Goal: Task Accomplishment & Management: Manage account settings

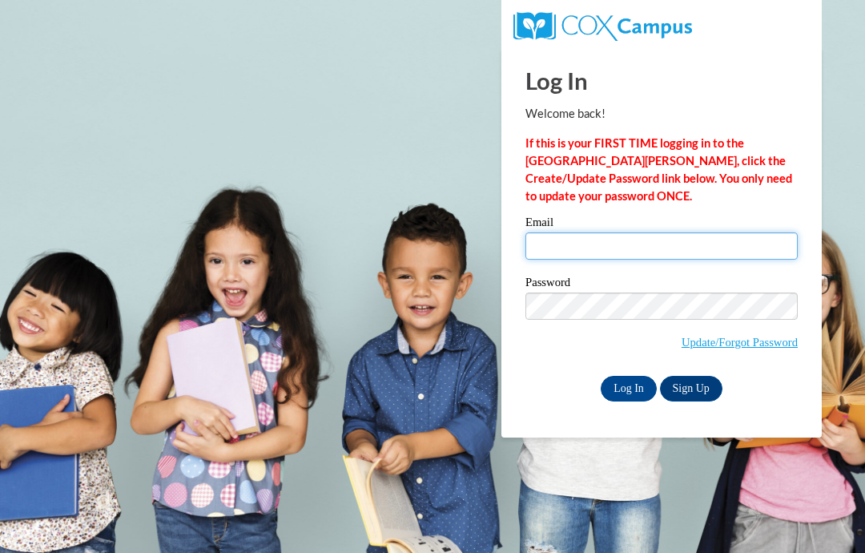
click at [749, 255] on input "Email" at bounding box center [661, 245] width 272 height 27
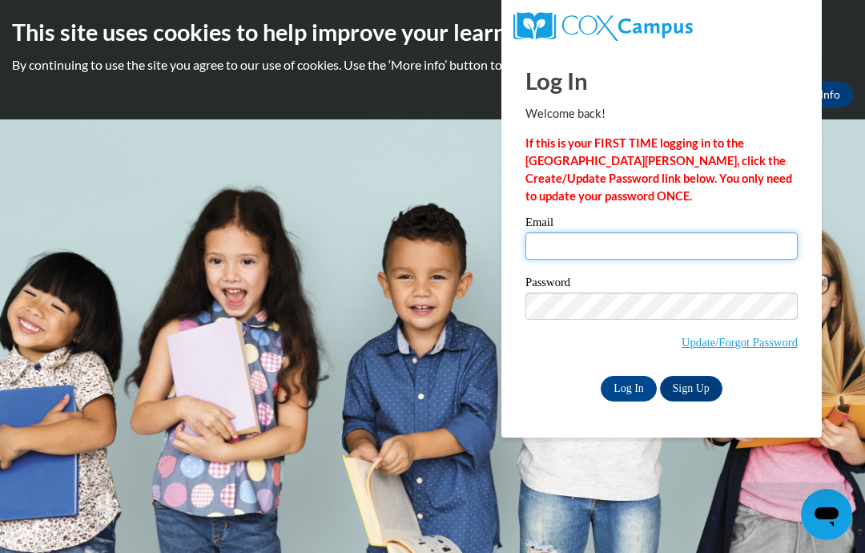
type input "avita.huckaby@gmail.com"
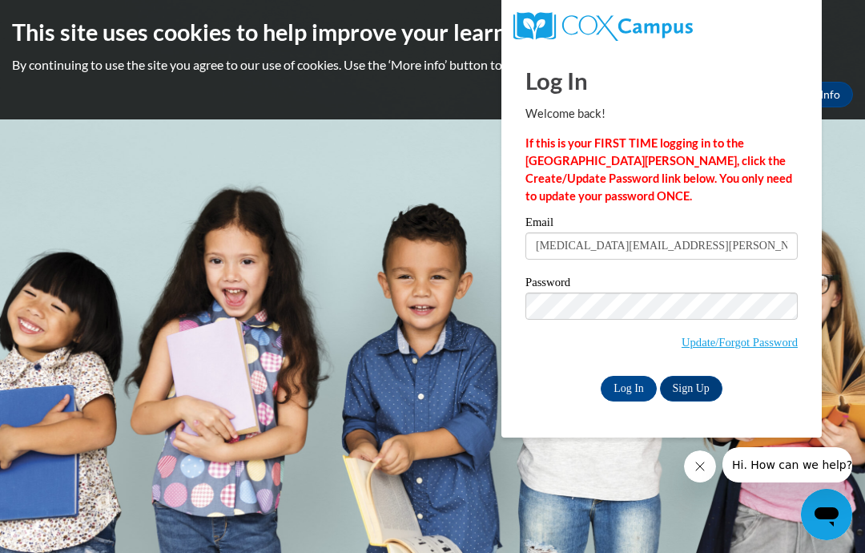
click at [623, 387] on input "Log In" at bounding box center [629, 389] width 56 height 26
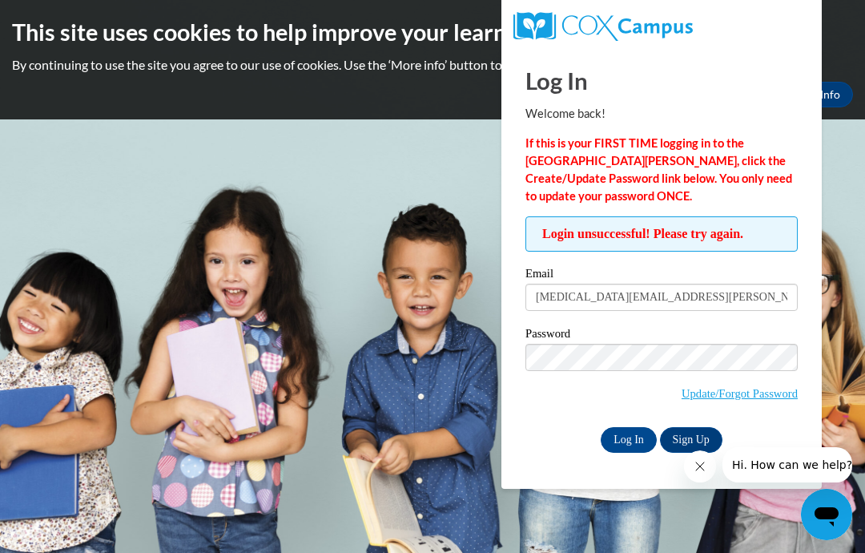
click at [627, 440] on input "Log In" at bounding box center [629, 440] width 56 height 26
click at [730, 299] on input "avita.huckaby@gmail.com" at bounding box center [661, 297] width 272 height 27
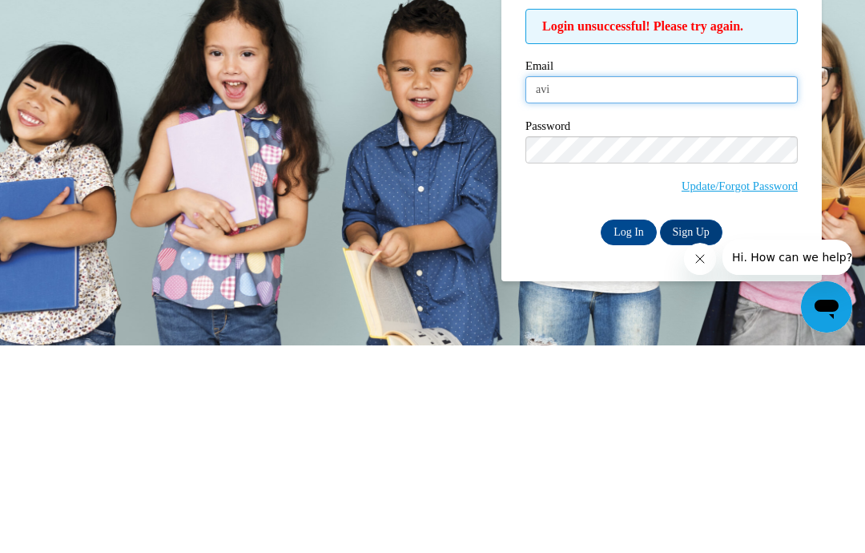
type input "av"
type input "ahuckab1@students.asurams.edu"
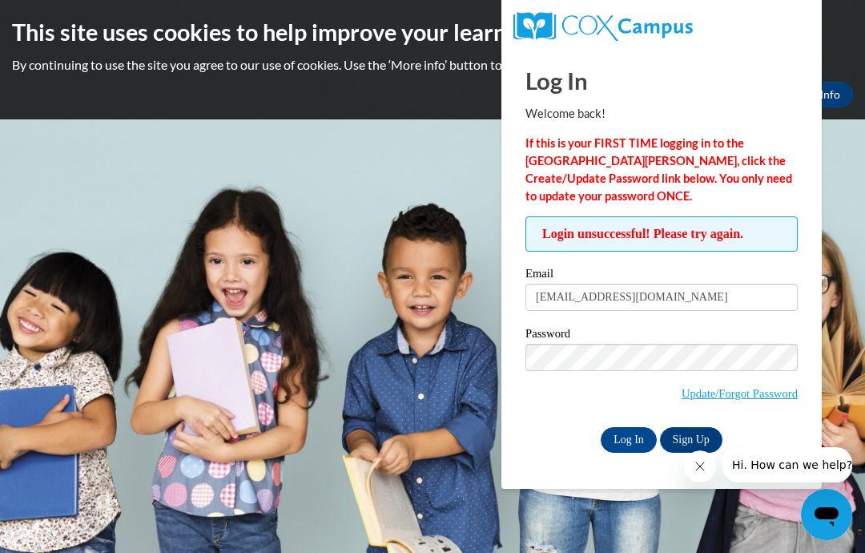
click at [641, 448] on input "Log In" at bounding box center [629, 440] width 56 height 26
click at [721, 299] on input "ahuckab1@students.asurams.edu" at bounding box center [661, 297] width 272 height 27
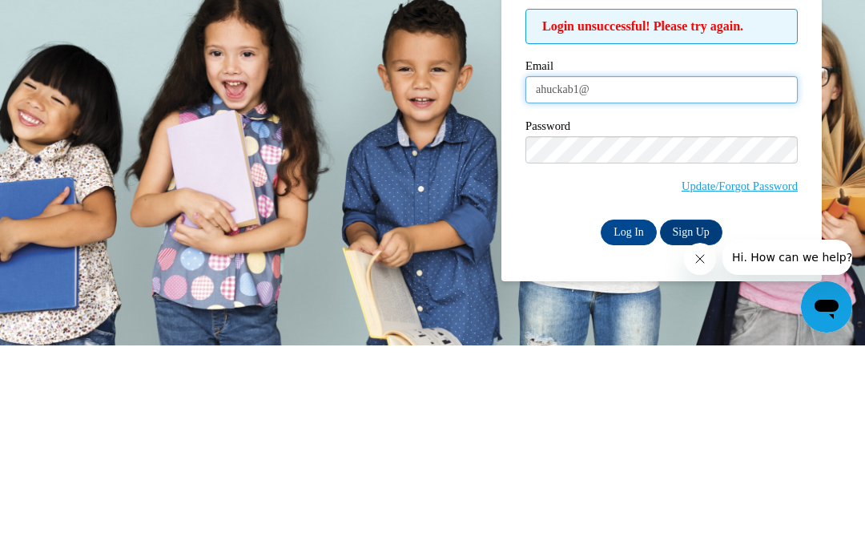
type input "ahuckab1"
type input "avita.huckaby@gmail.com"
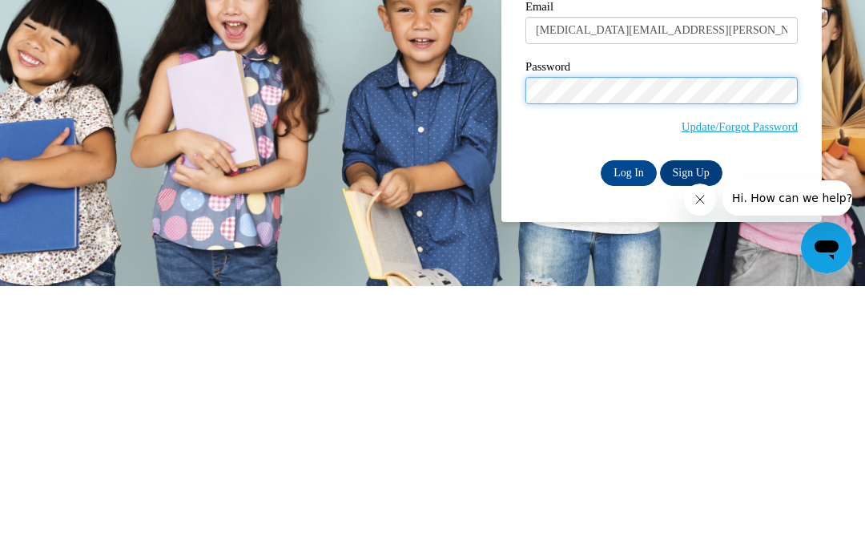
click at [629, 427] on input "Log In" at bounding box center [629, 440] width 56 height 26
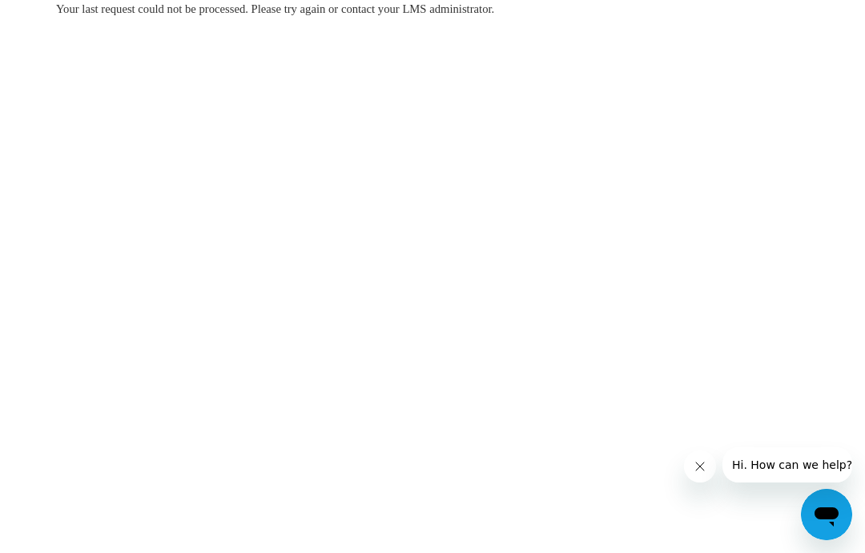
click at [706, 468] on button "Close message from company" at bounding box center [700, 466] width 32 height 32
